Goal: Transaction & Acquisition: Purchase product/service

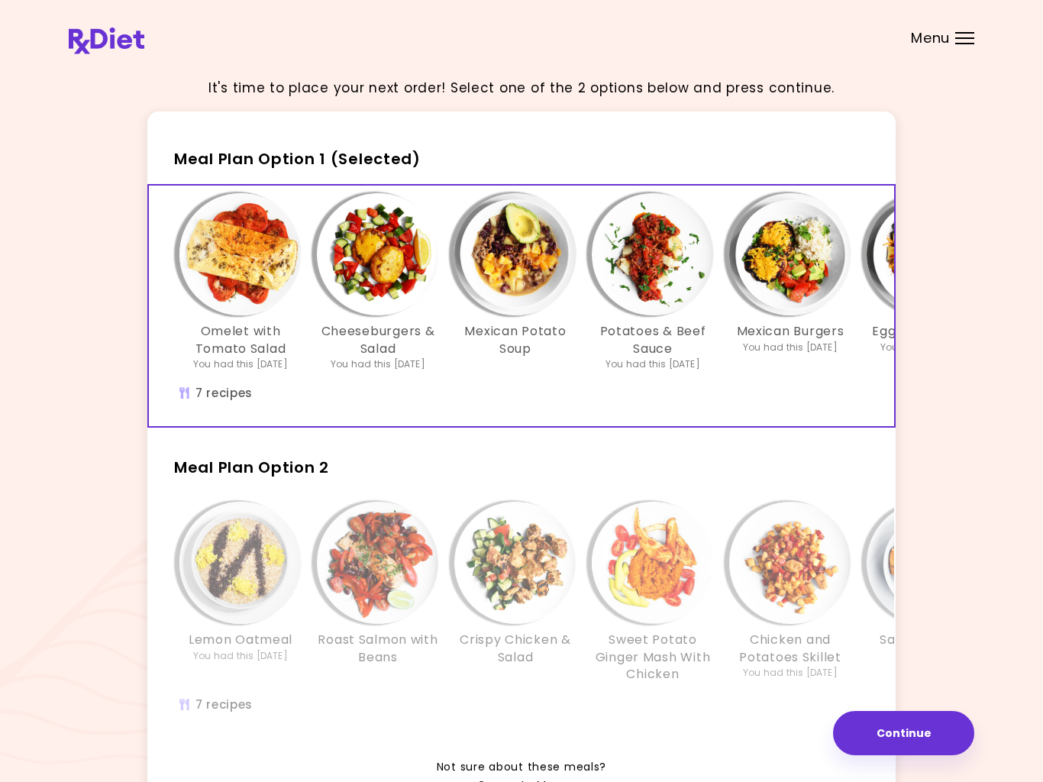
scroll to position [1, 0]
click at [506, 265] on img "Info - Mexican Potato Soup - Meal Plan Option 1 (Selected)" at bounding box center [515, 253] width 122 height 122
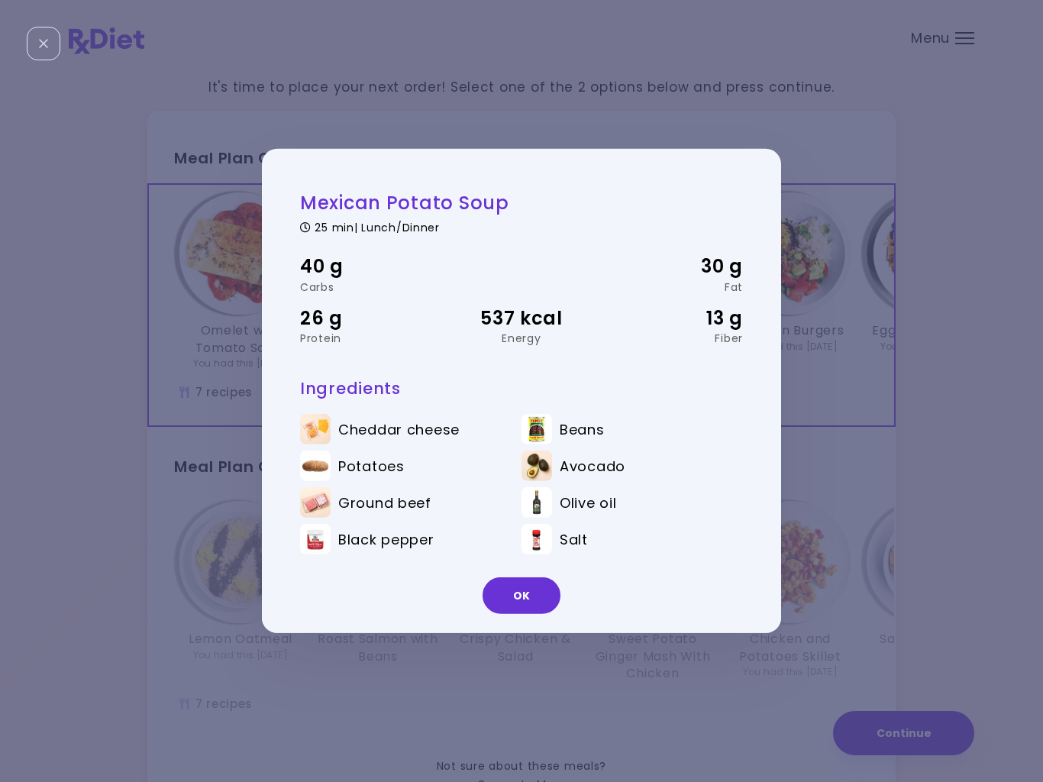
click at [524, 601] on button "OK" at bounding box center [521, 595] width 78 height 37
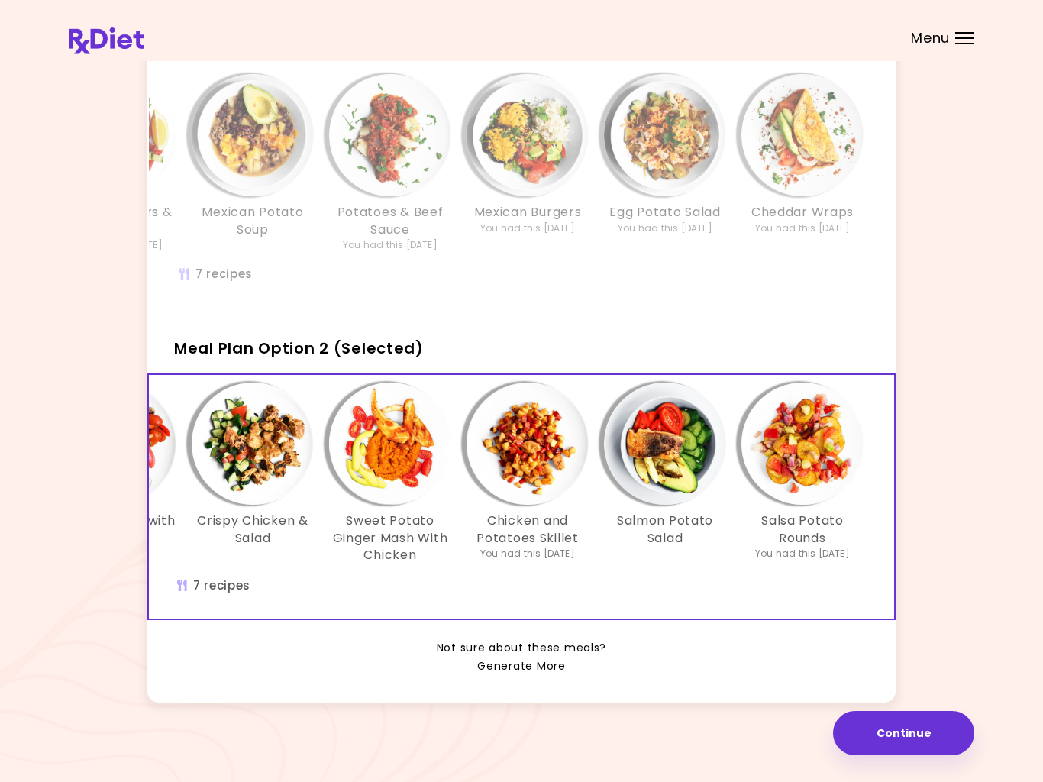
scroll to position [0, 263]
click at [781, 149] on img "Info - Cheddar Wraps - Meal Plan Option 1" at bounding box center [802, 135] width 122 height 122
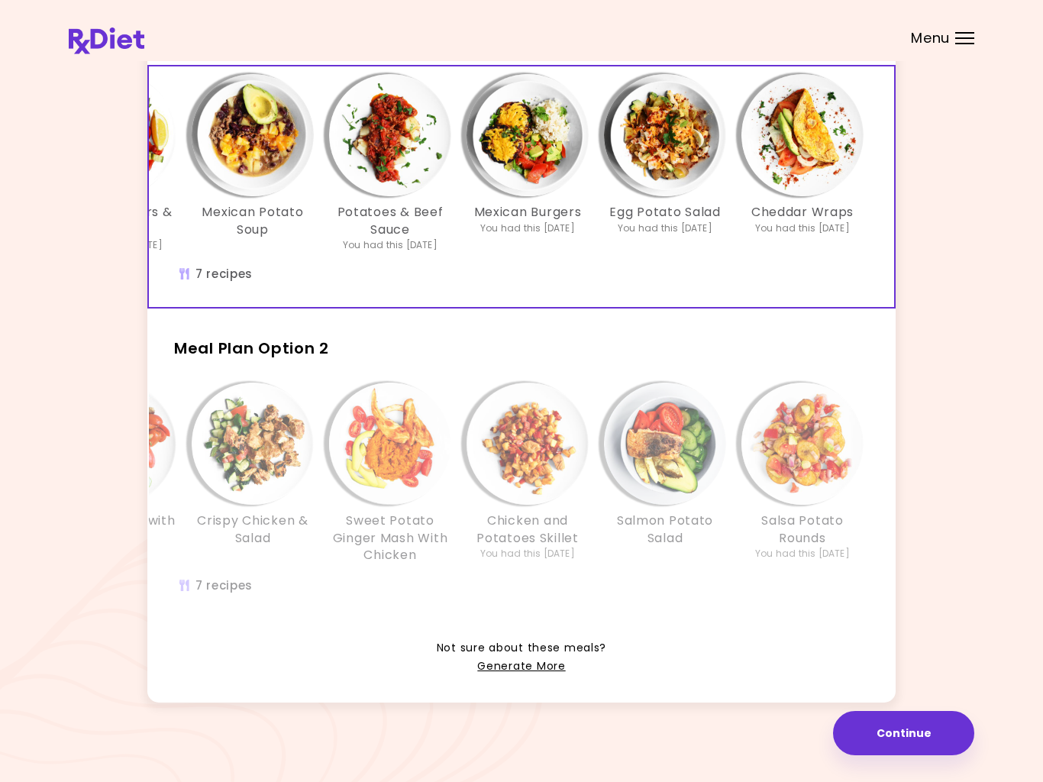
click at [505, 163] on img "Info - Mexican Burgers - Meal Plan Option 1 (Selected)" at bounding box center [527, 135] width 122 height 122
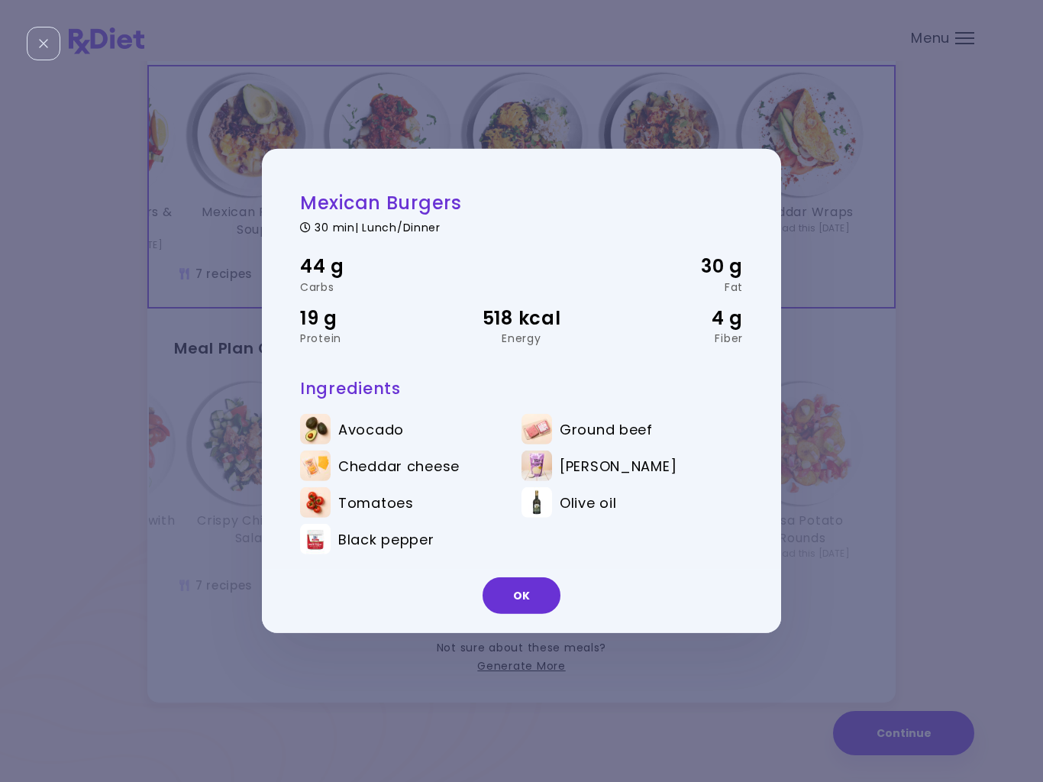
click at [521, 604] on button "OK" at bounding box center [521, 595] width 78 height 37
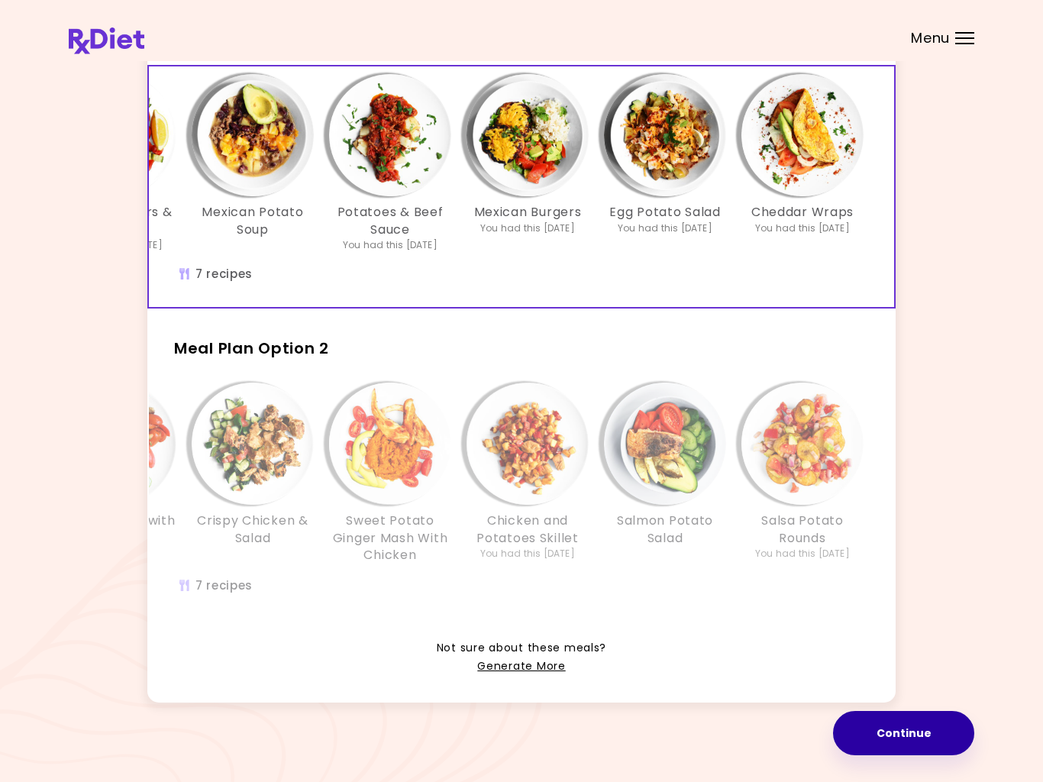
click at [931, 751] on button "Continue" at bounding box center [903, 733] width 141 height 44
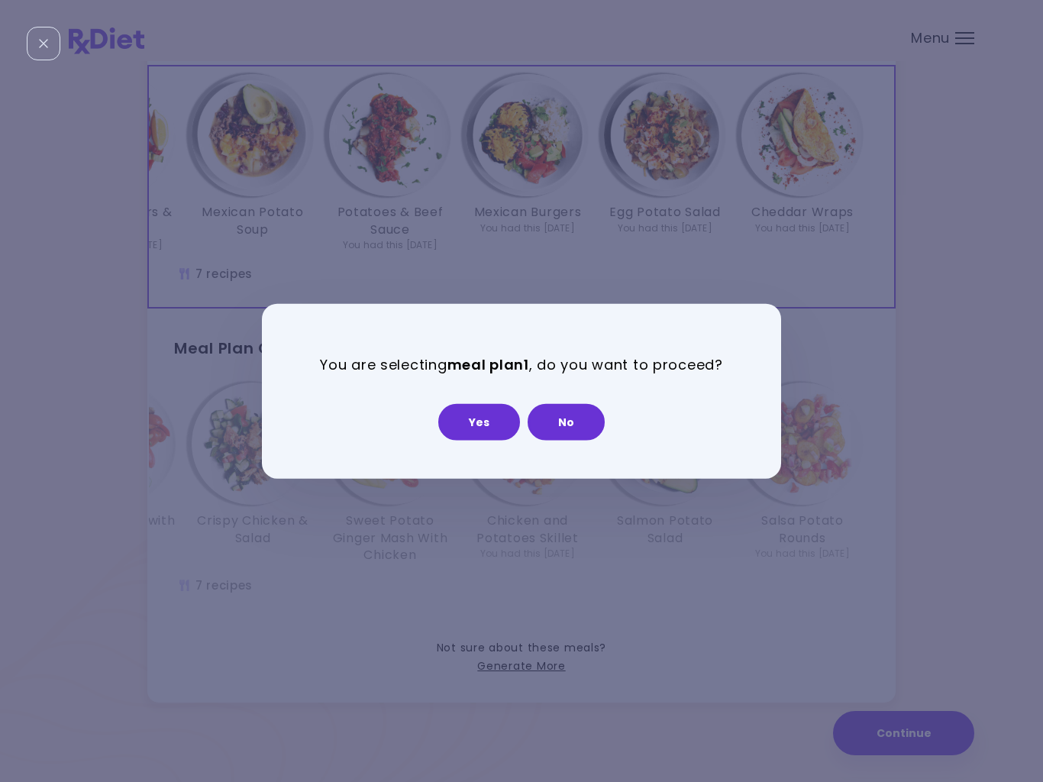
click at [481, 434] on button "Yes" at bounding box center [479, 421] width 82 height 37
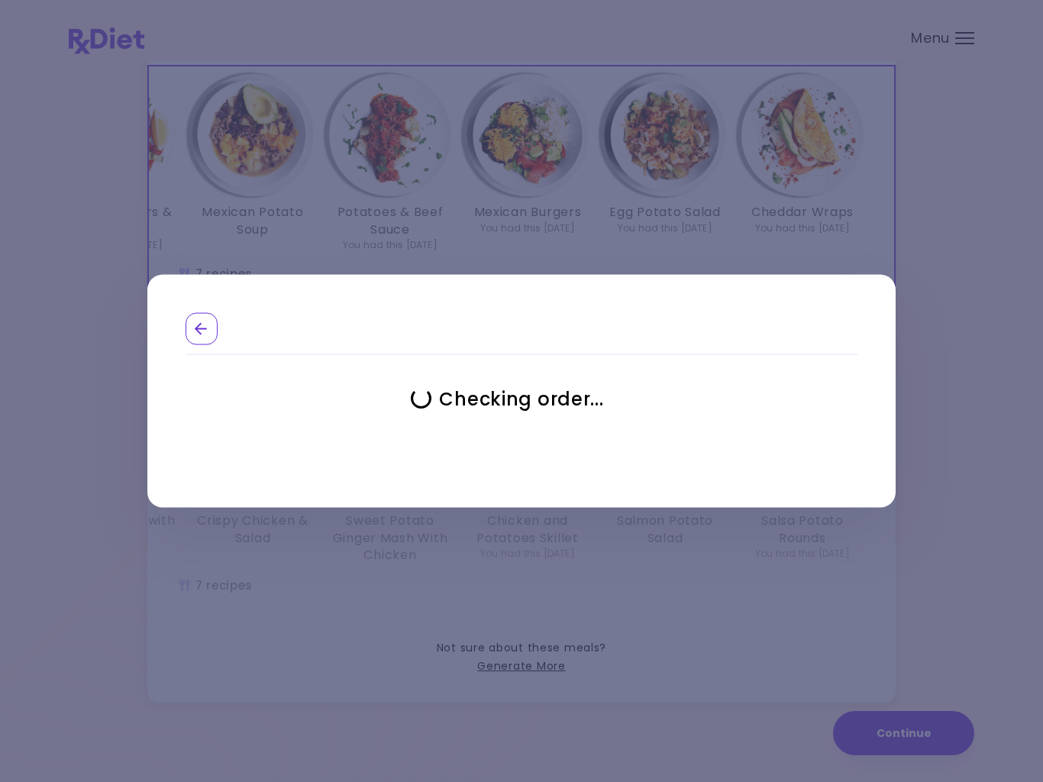
select select "**********"
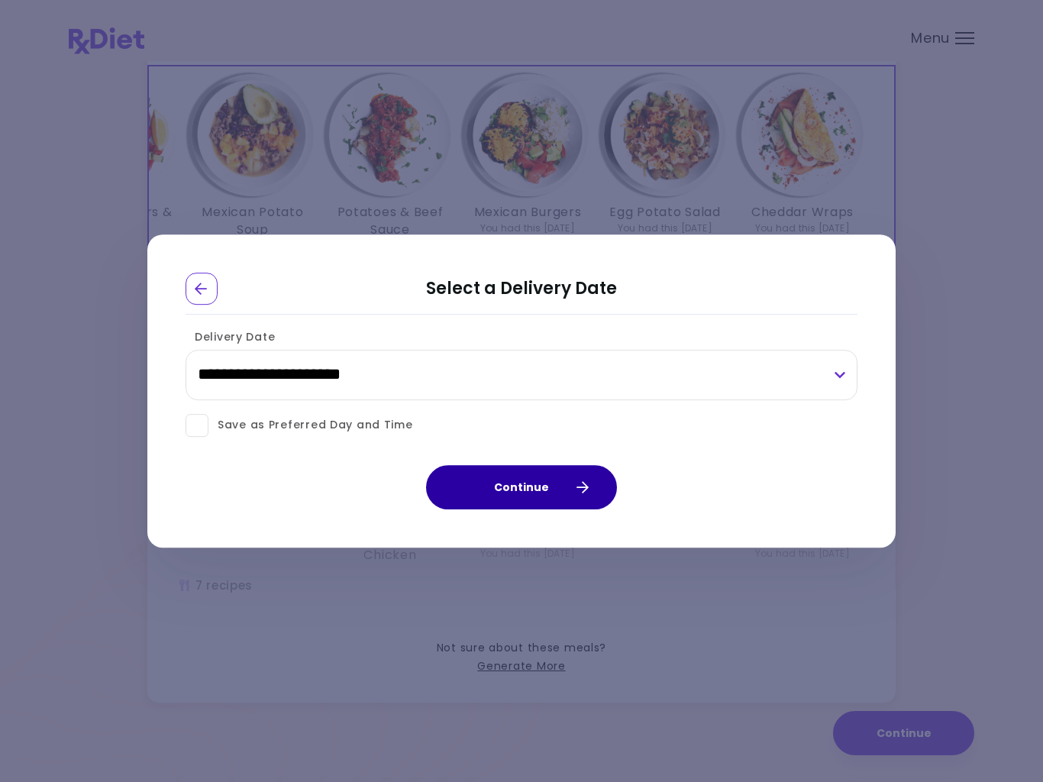
click at [531, 490] on button "Continue" at bounding box center [521, 487] width 191 height 44
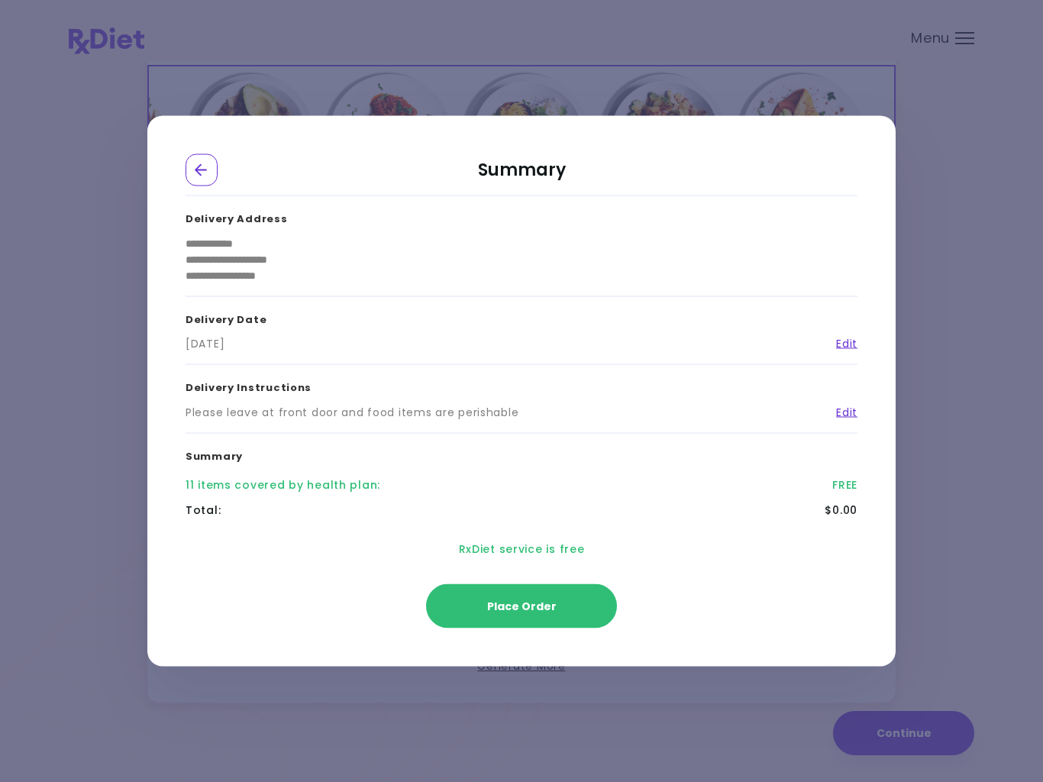
click at [544, 618] on button "Place Order" at bounding box center [521, 606] width 191 height 44
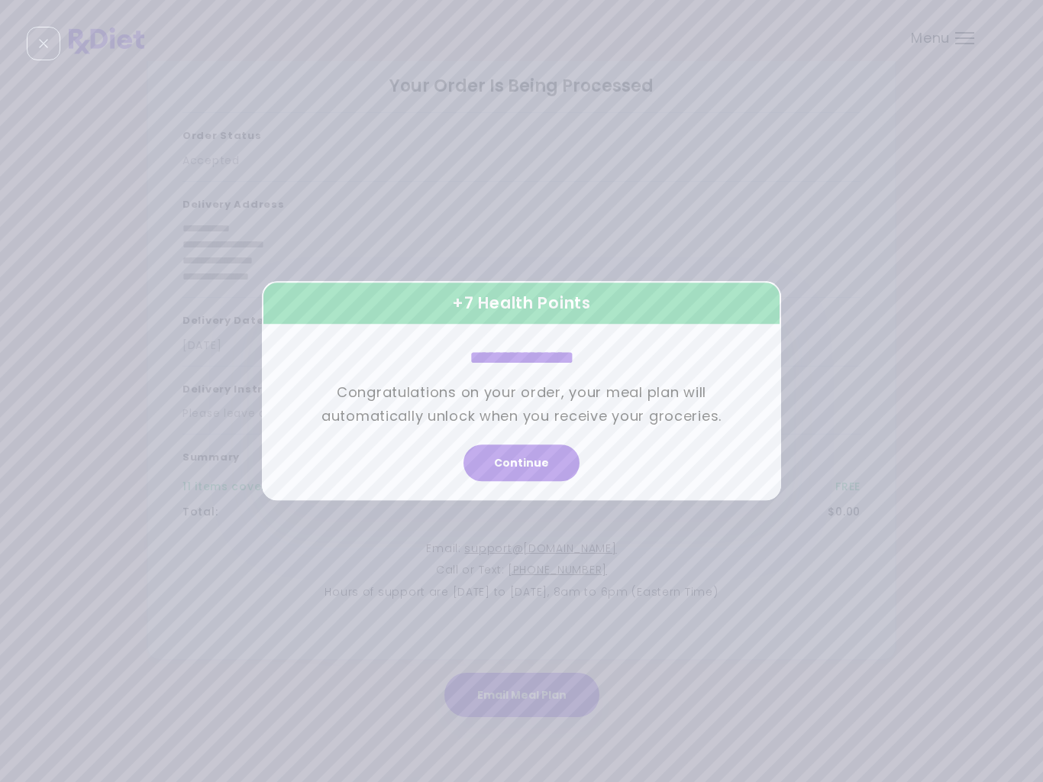
scroll to position [28, 0]
click at [525, 463] on button "Continue" at bounding box center [521, 463] width 116 height 37
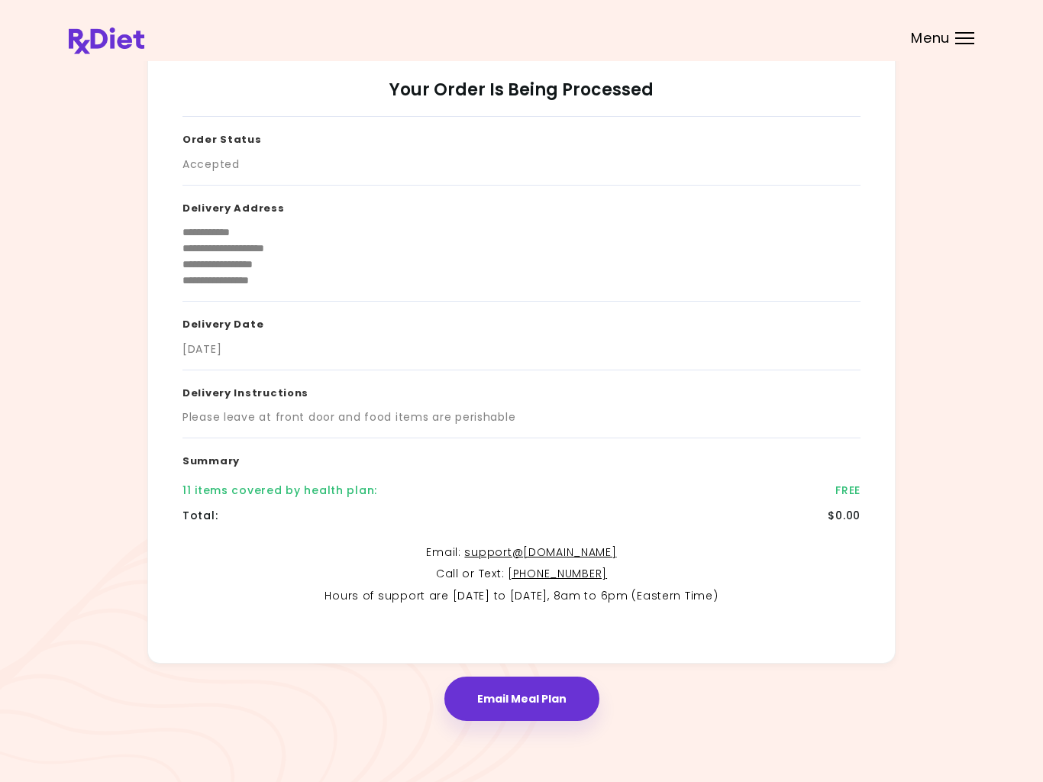
click at [511, 689] on button "Email Meal Plan" at bounding box center [521, 698] width 155 height 44
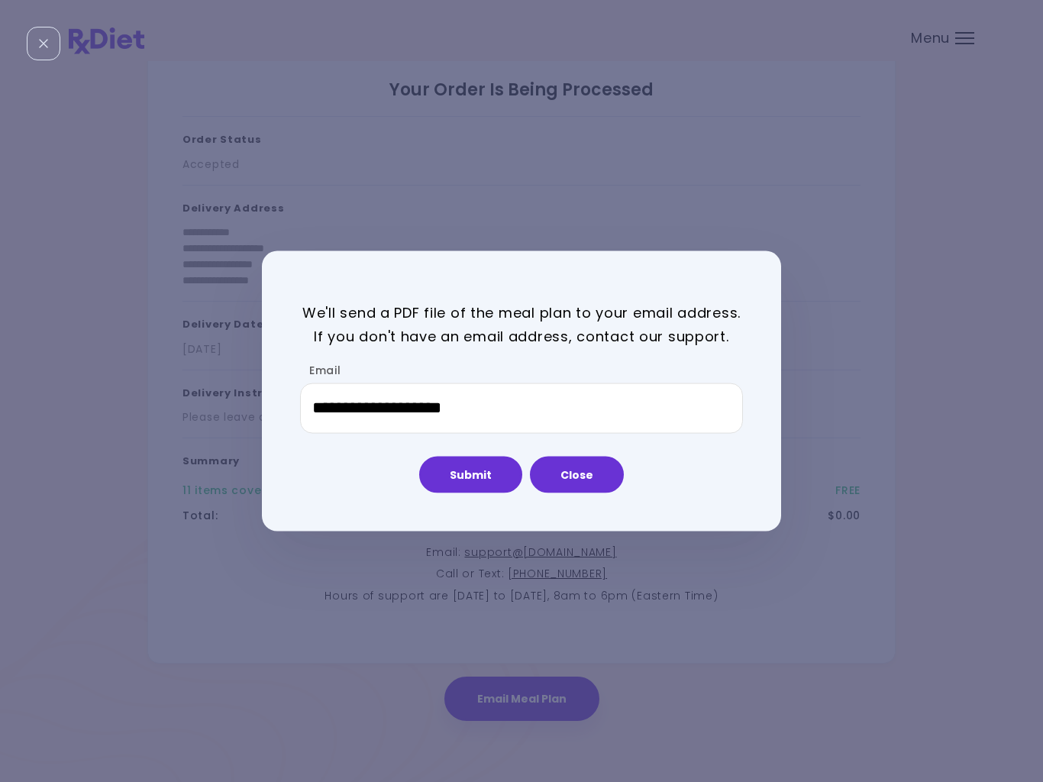
click at [481, 472] on button "Submit" at bounding box center [470, 474] width 103 height 37
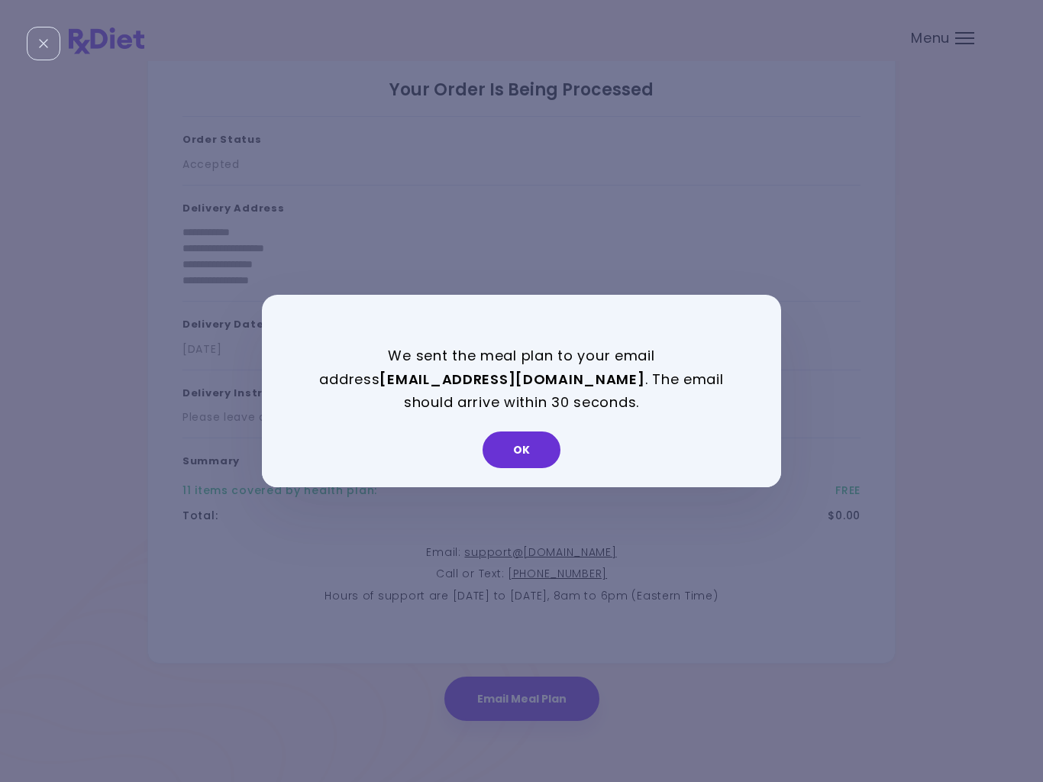
click at [524, 448] on button "OK" at bounding box center [521, 449] width 78 height 37
